Goal: Navigation & Orientation: Find specific page/section

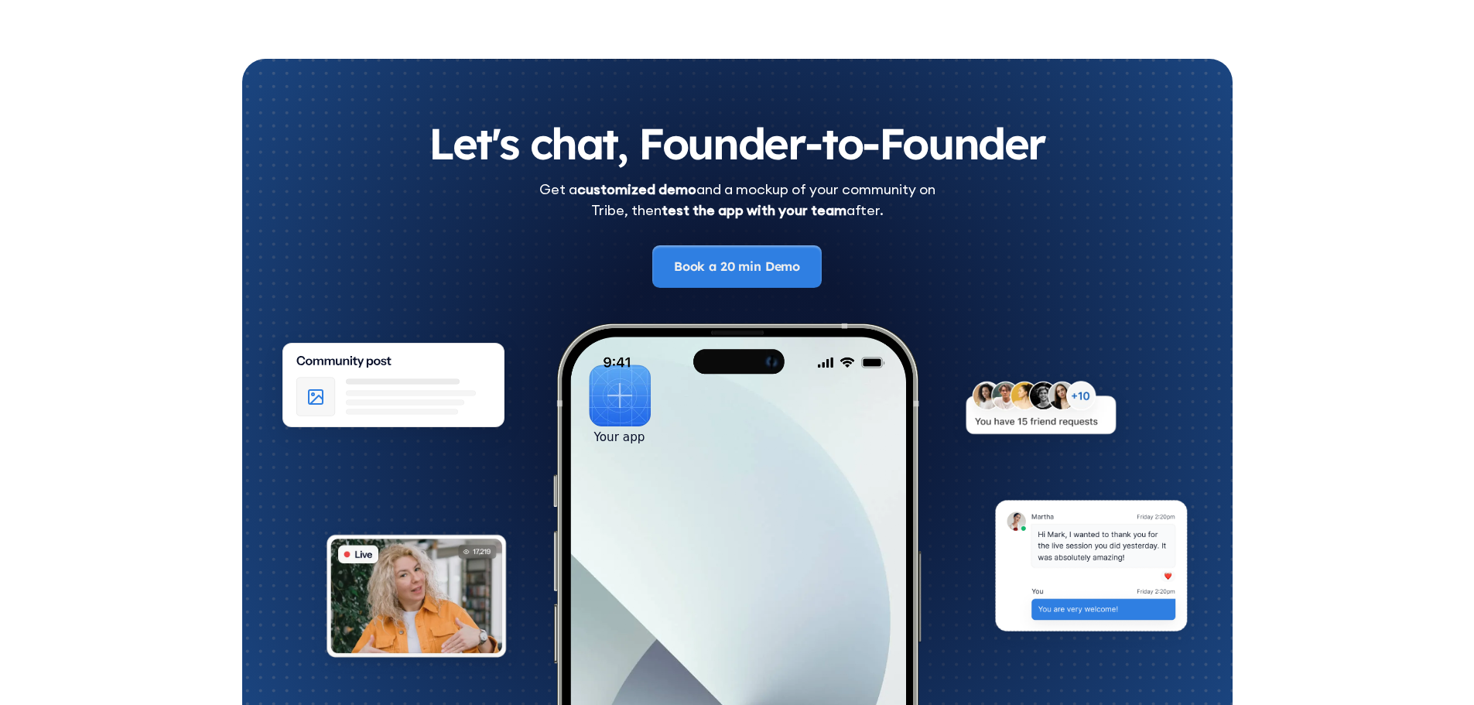
scroll to position [8581, 0]
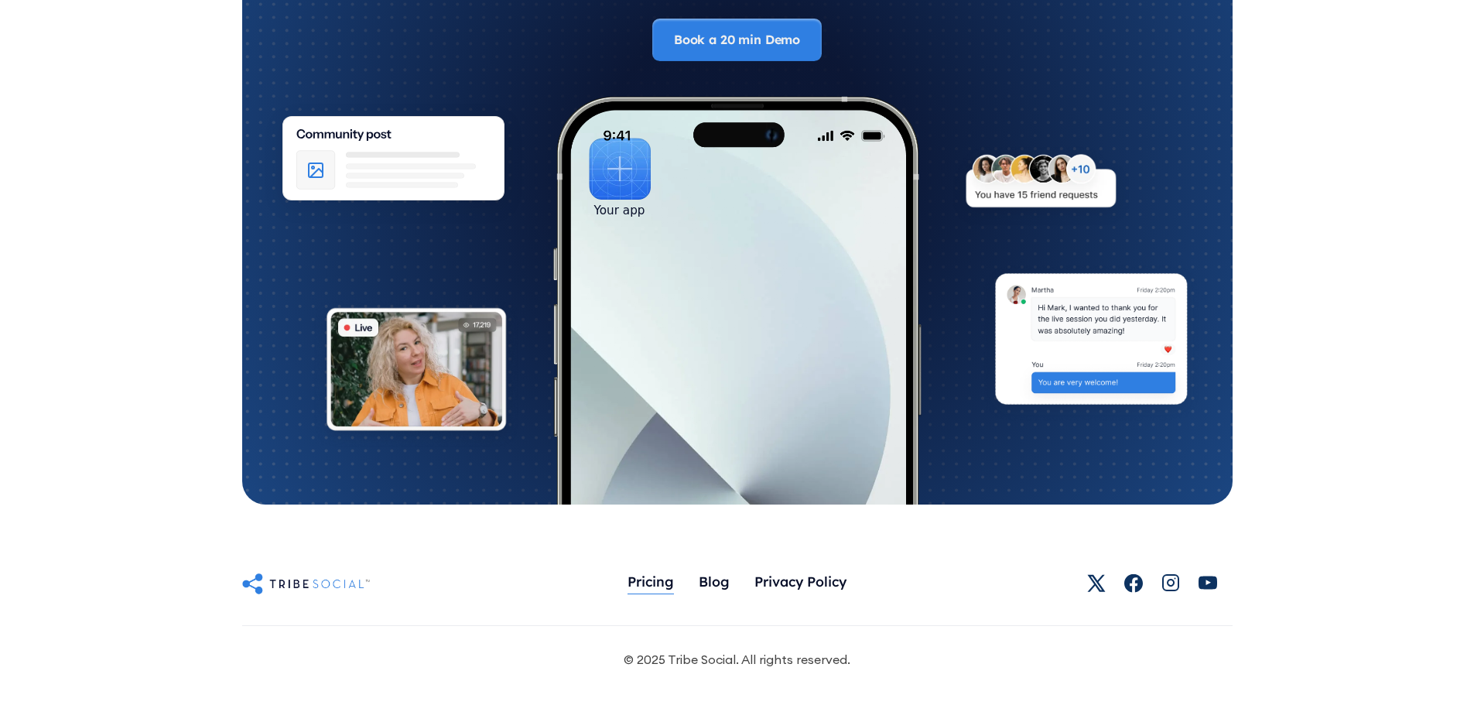
click at [654, 576] on div "Pricing" at bounding box center [650, 580] width 46 height 17
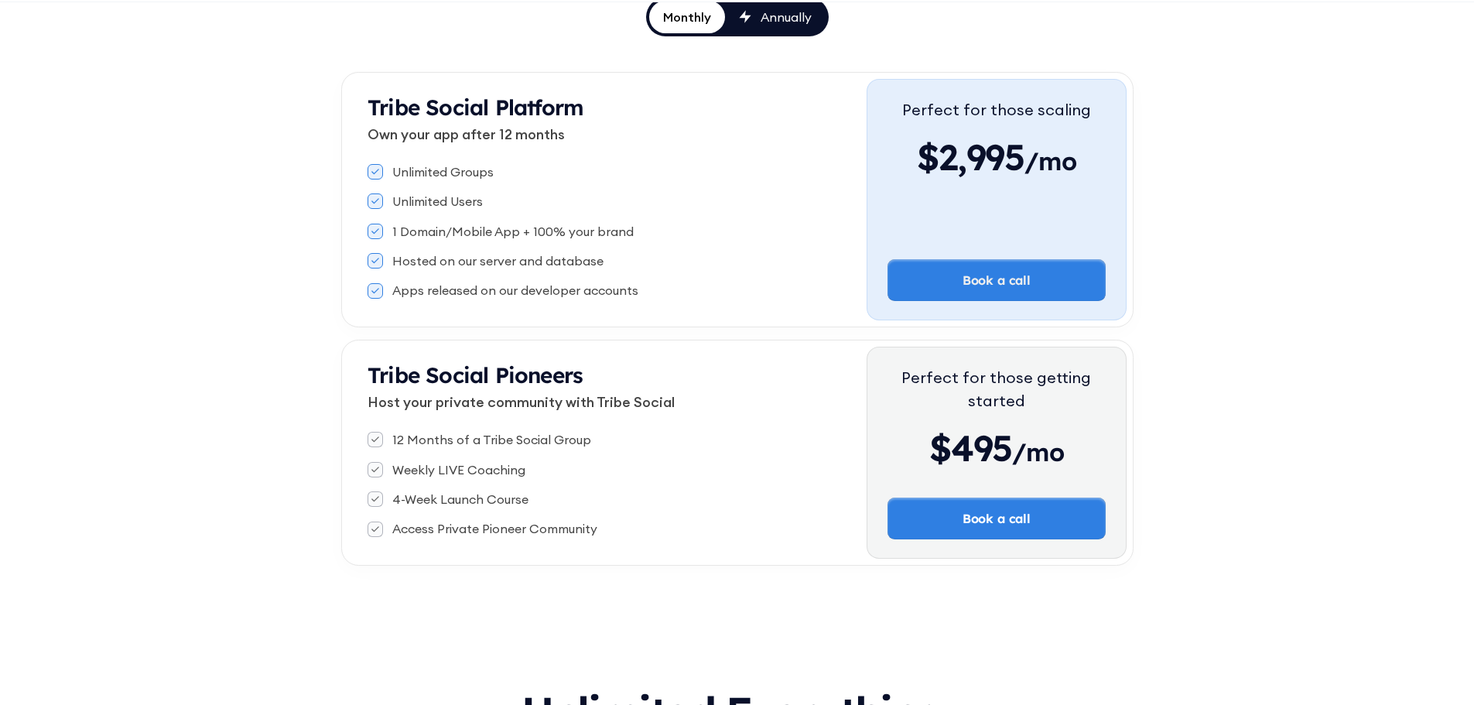
scroll to position [309, 0]
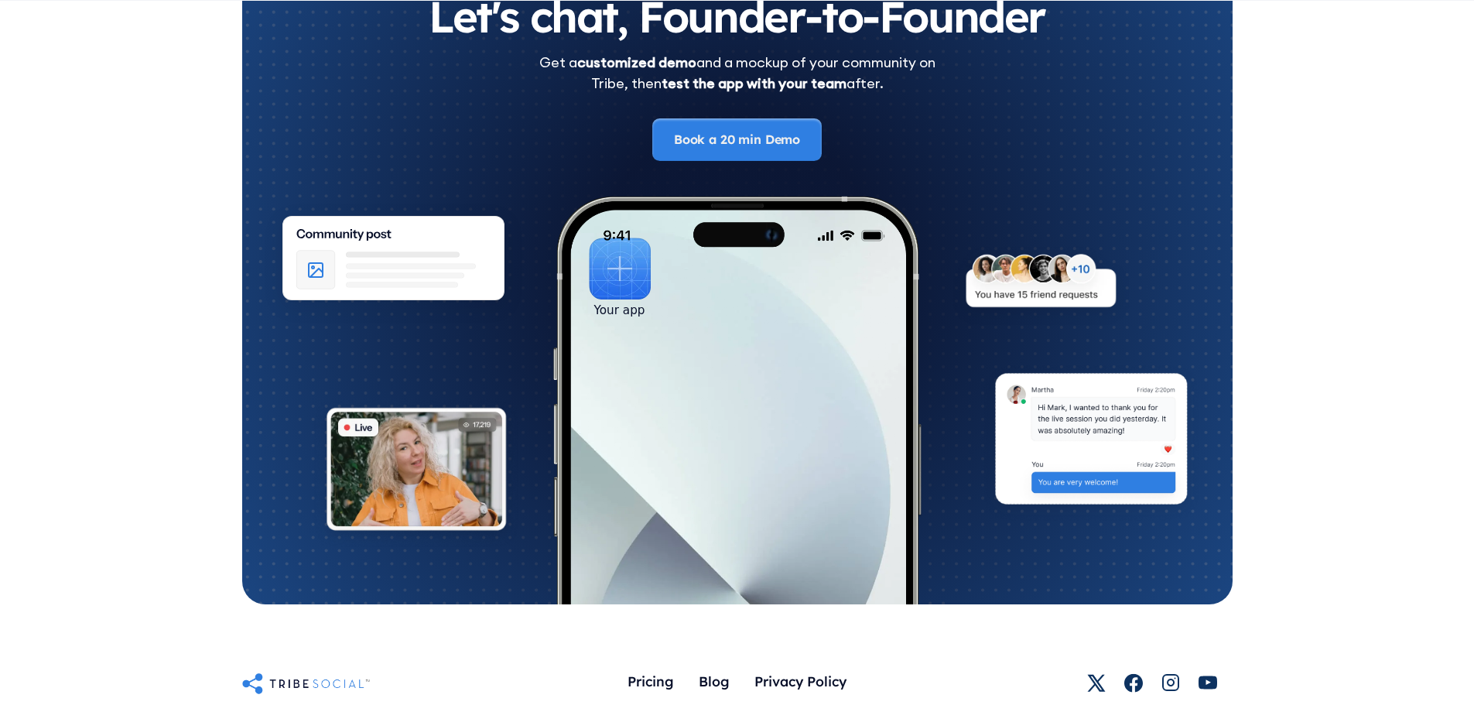
scroll to position [8581, 0]
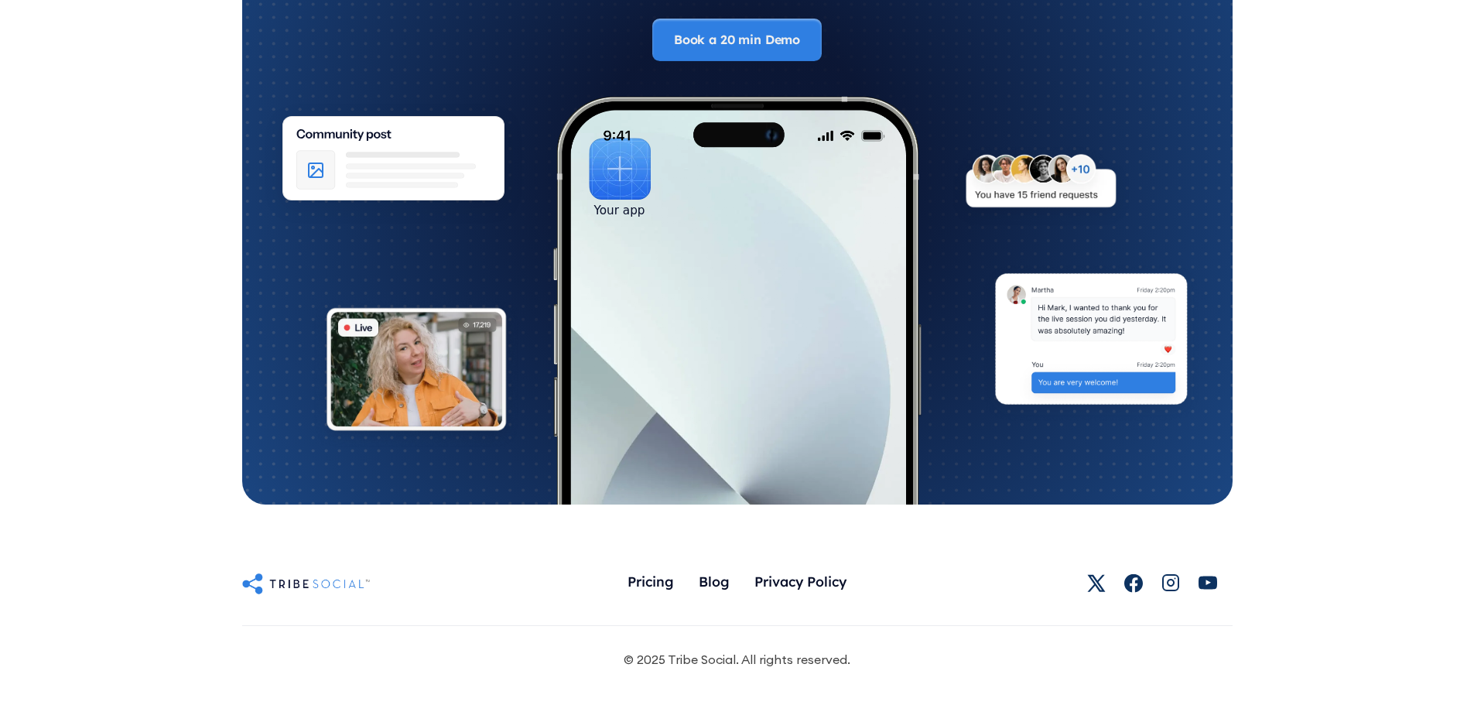
click at [288, 582] on img at bounding box center [306, 583] width 128 height 25
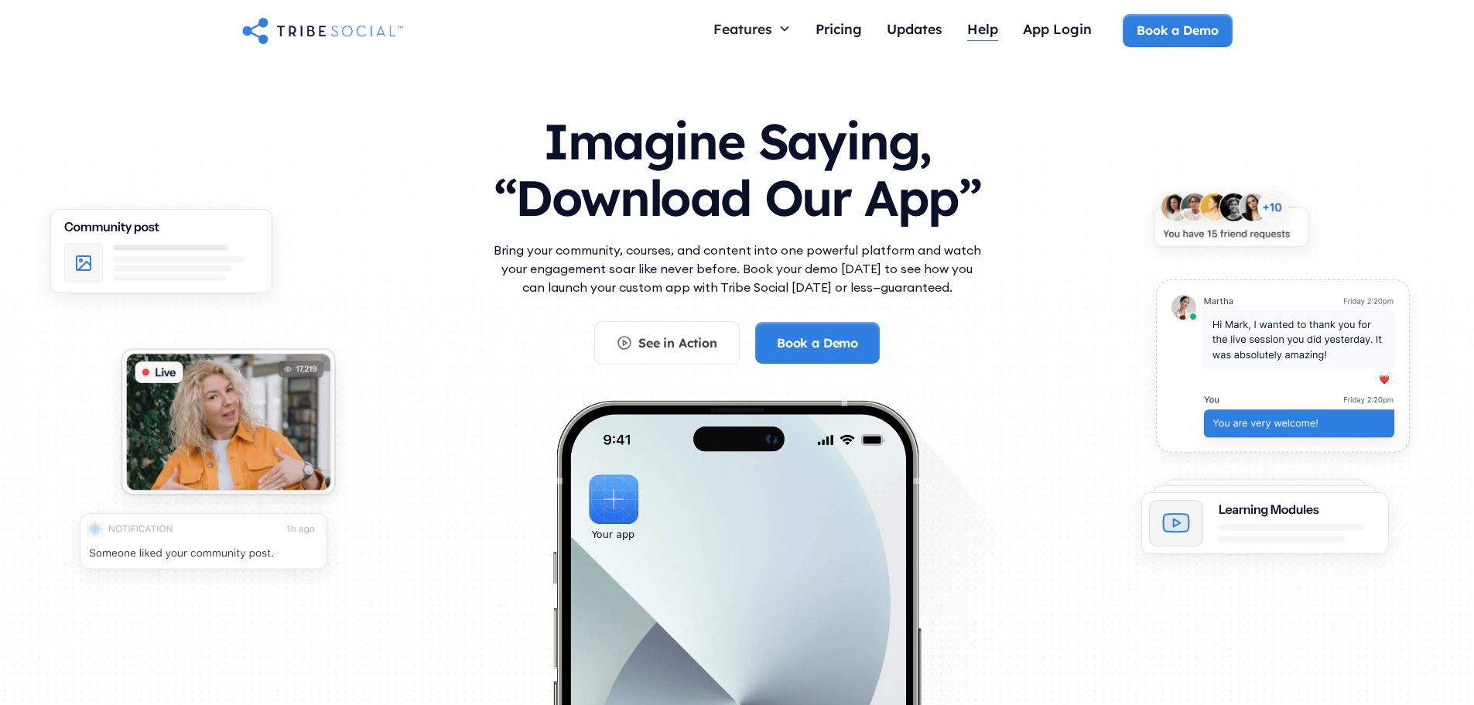
click at [978, 32] on div "Help" at bounding box center [982, 28] width 31 height 17
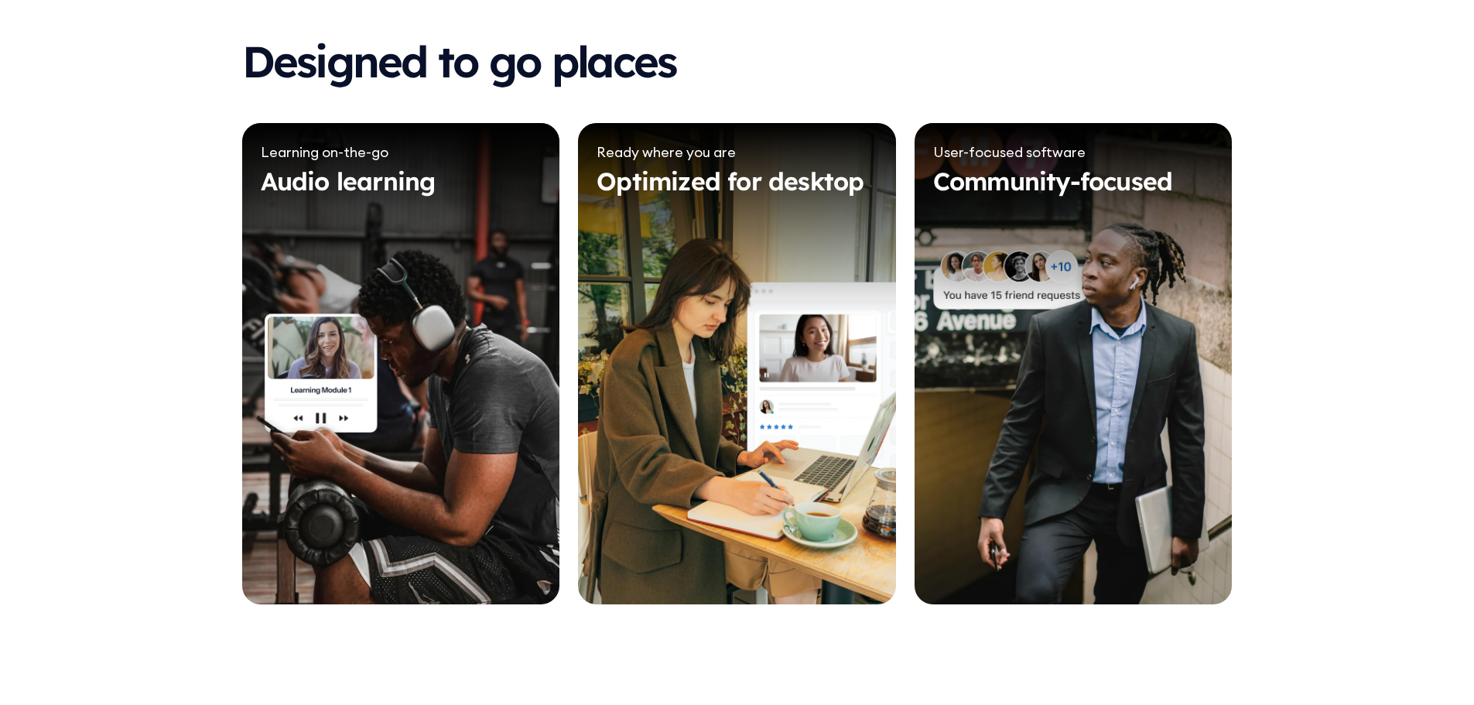
scroll to position [8581, 0]
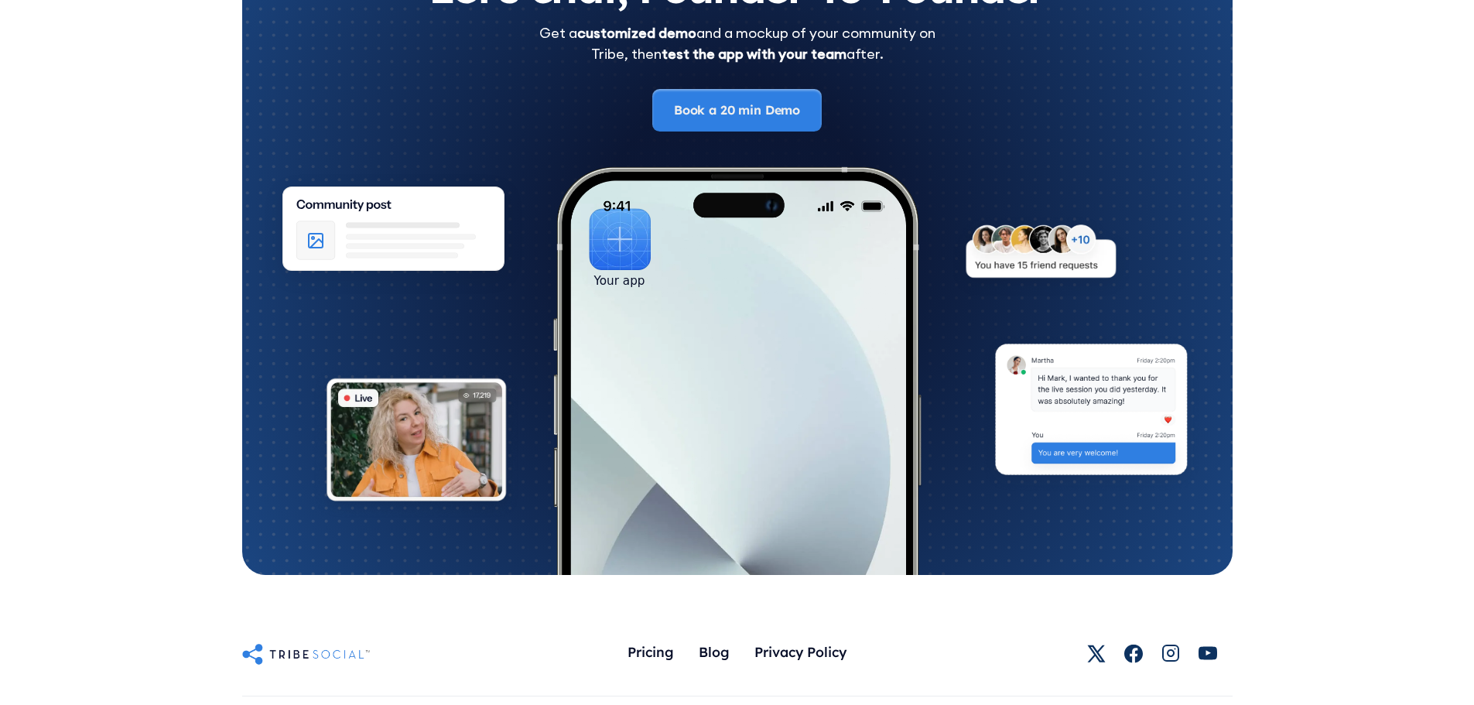
scroll to position [8510, 0]
